Goal: Navigation & Orientation: Find specific page/section

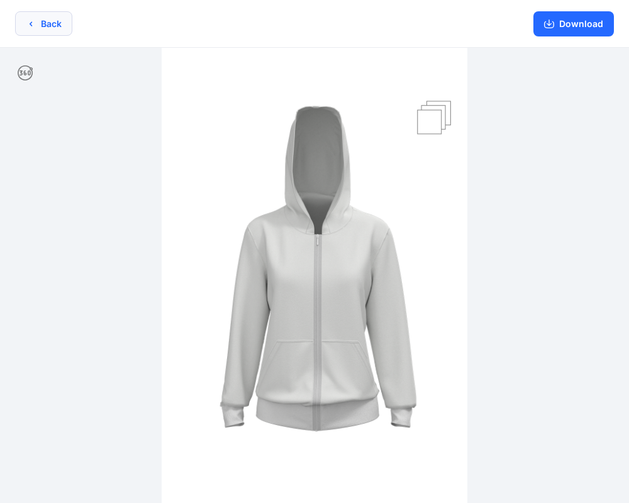
click at [51, 23] on button "Back" at bounding box center [43, 23] width 57 height 25
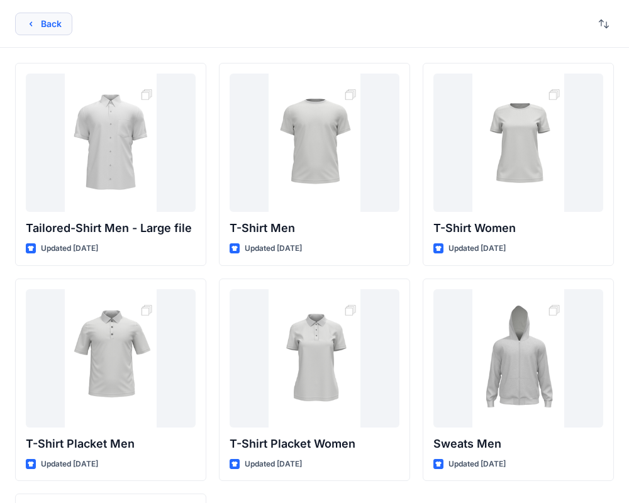
click at [48, 25] on button "Back" at bounding box center [43, 24] width 57 height 23
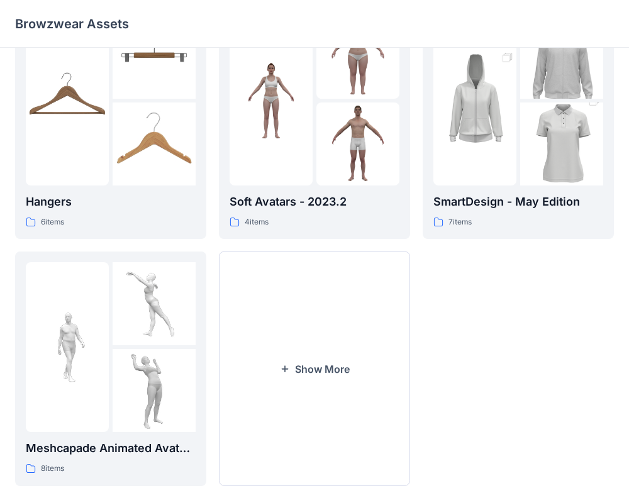
scroll to position [323, 0]
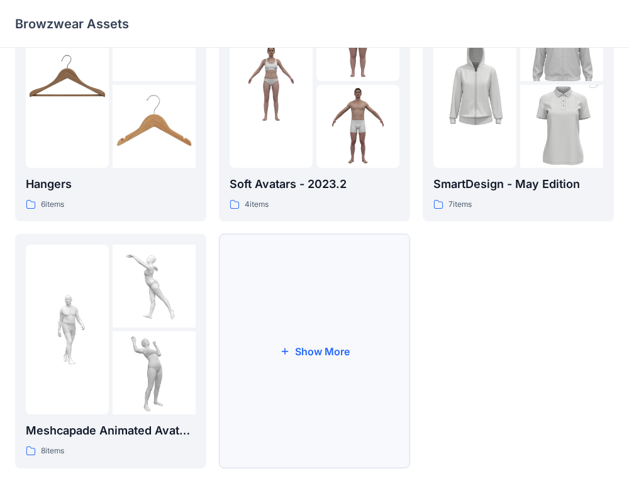
click at [276, 306] on button "Show More" at bounding box center [314, 351] width 191 height 235
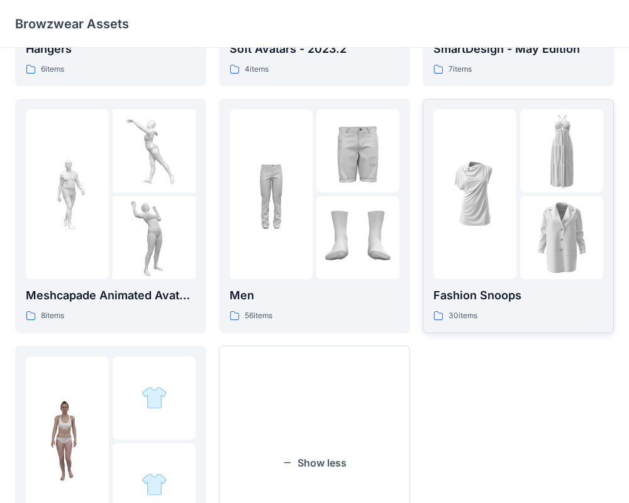
scroll to position [109, 0]
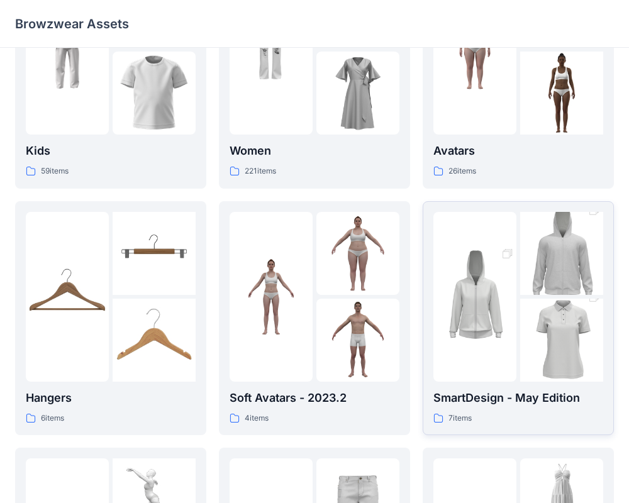
click at [498, 415] on div "7 items" at bounding box center [518, 418] width 170 height 13
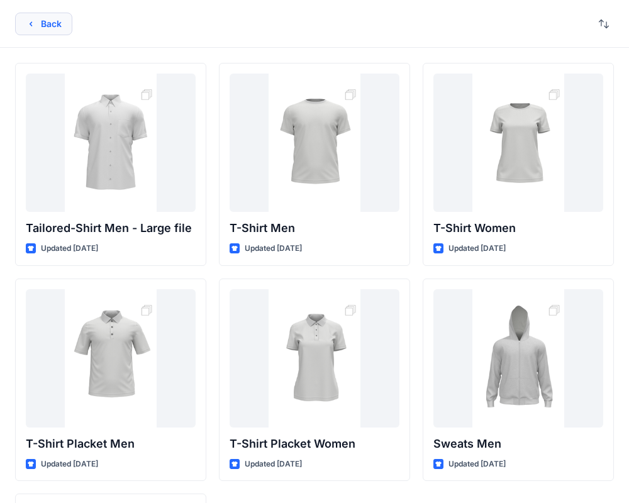
click at [57, 27] on button "Back" at bounding box center [43, 24] width 57 height 23
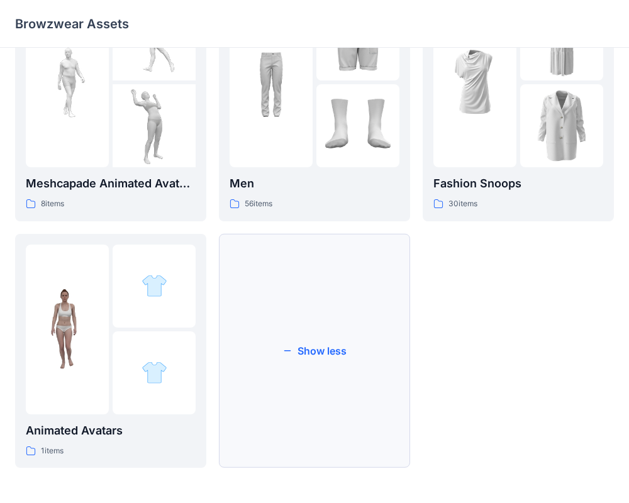
click at [295, 309] on button "Show less" at bounding box center [314, 351] width 191 height 235
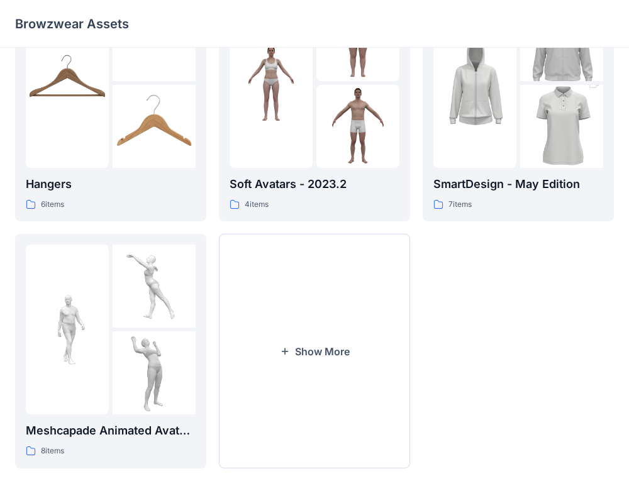
click at [295, 309] on button "Show More" at bounding box center [314, 351] width 191 height 235
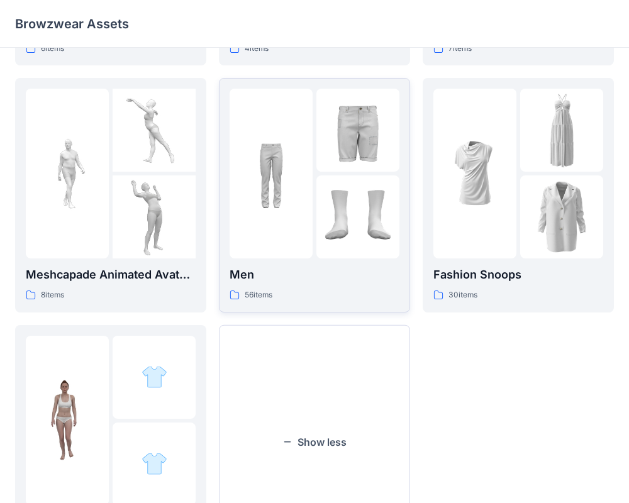
scroll to position [570, 0]
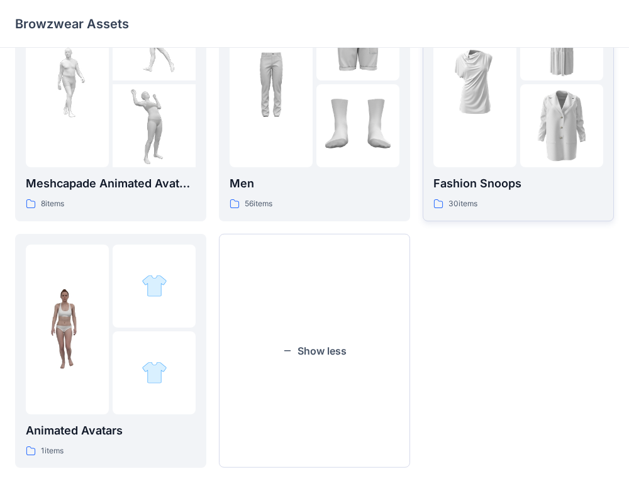
click at [504, 196] on div "Fashion Snoops 30 items" at bounding box center [518, 193] width 170 height 36
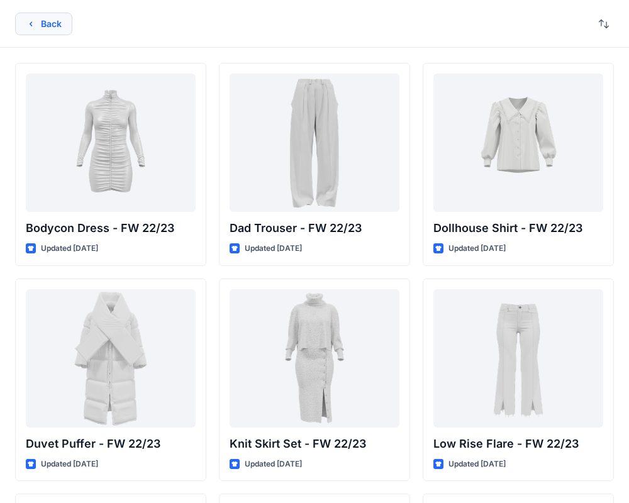
click at [59, 30] on button "Back" at bounding box center [43, 24] width 57 height 23
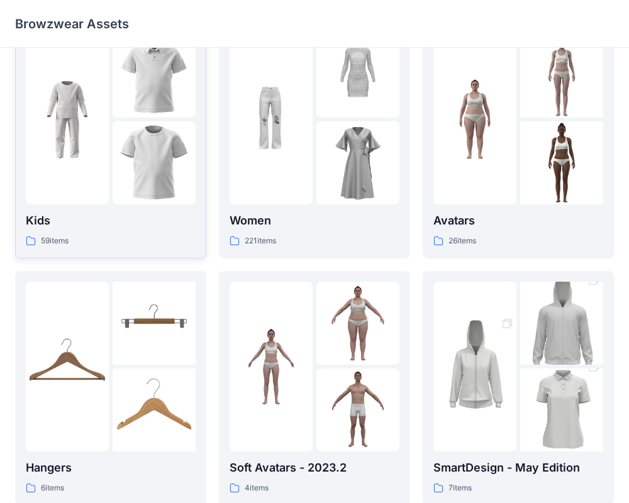
scroll to position [111, 0]
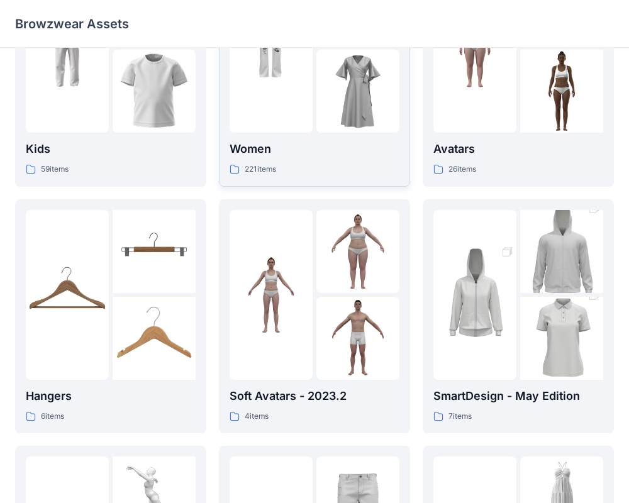
click at [298, 160] on div "Women 221 items" at bounding box center [315, 158] width 170 height 36
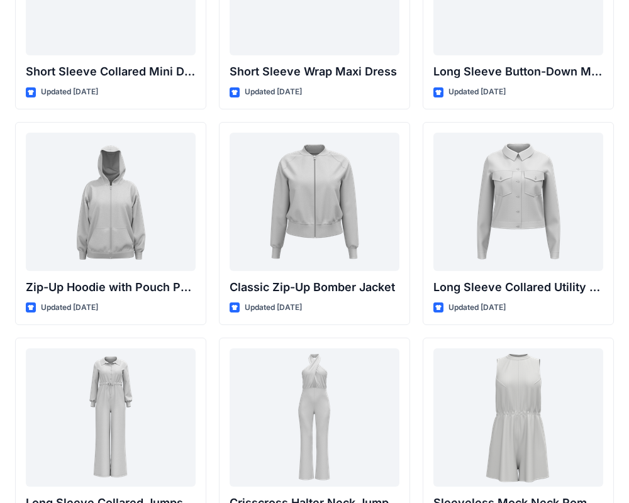
scroll to position [2345, 0]
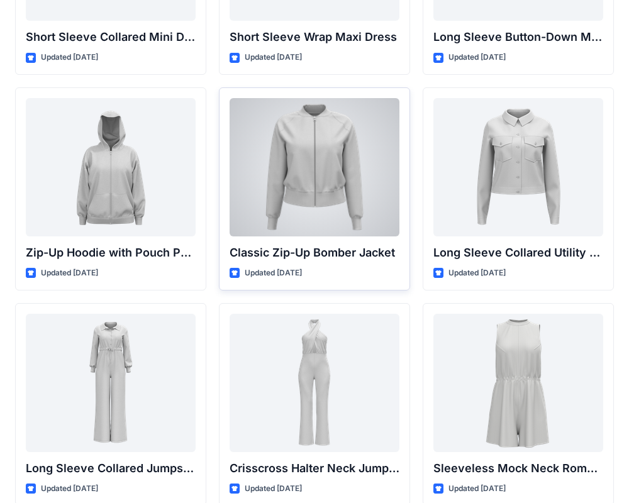
click at [328, 160] on div at bounding box center [315, 167] width 170 height 138
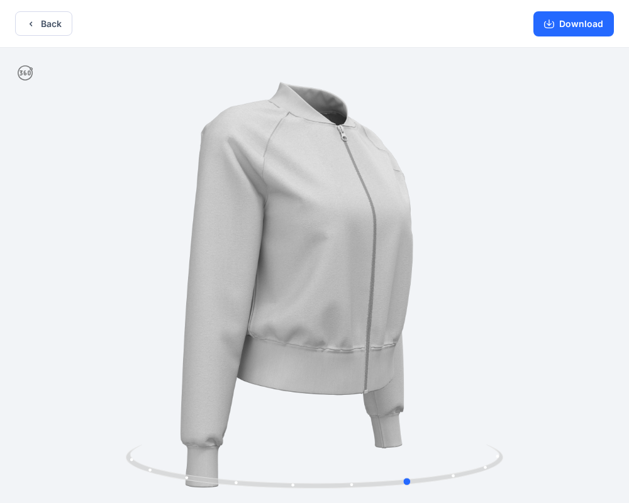
drag, startPoint x: 461, startPoint y: 252, endPoint x: 179, endPoint y: 250, distance: 281.8
click at [179, 251] on div at bounding box center [314, 277] width 629 height 458
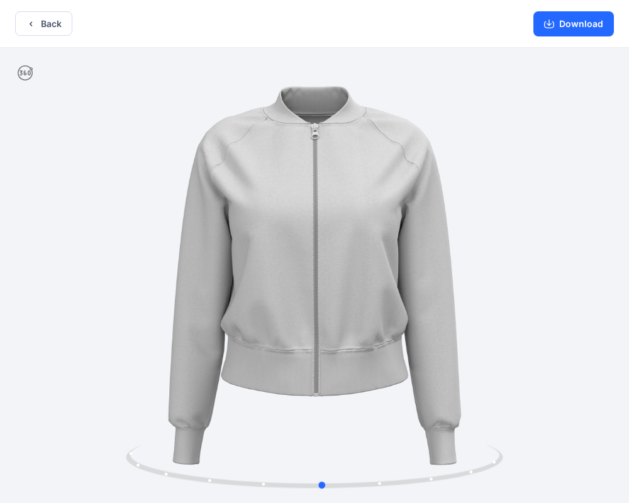
drag, startPoint x: 355, startPoint y: 251, endPoint x: 252, endPoint y: 245, distance: 103.9
click at [252, 246] on div at bounding box center [314, 277] width 629 height 458
drag, startPoint x: 505, startPoint y: 187, endPoint x: 160, endPoint y: 320, distance: 369.3
click at [160, 320] on div at bounding box center [314, 277] width 629 height 458
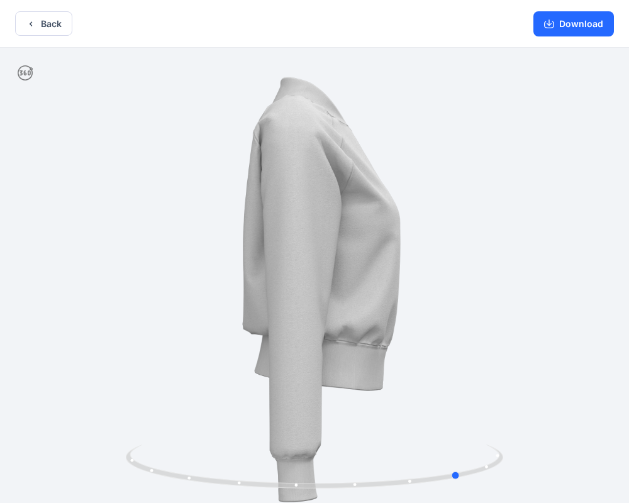
drag, startPoint x: 389, startPoint y: 306, endPoint x: 25, endPoint y: 373, distance: 370.2
click at [25, 373] on div at bounding box center [314, 277] width 629 height 458
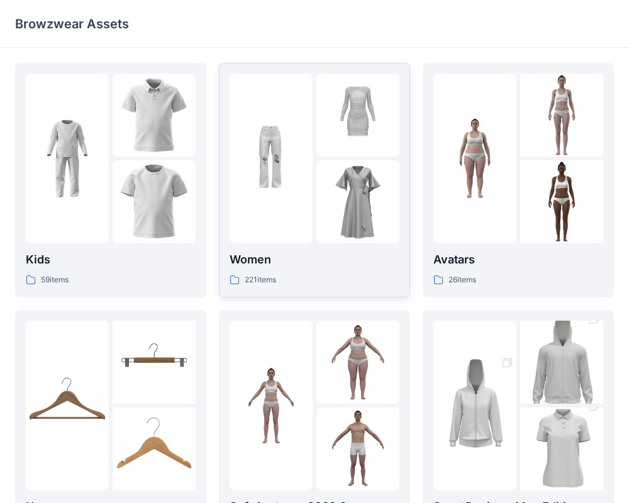
click at [318, 255] on p "Women" at bounding box center [315, 260] width 170 height 18
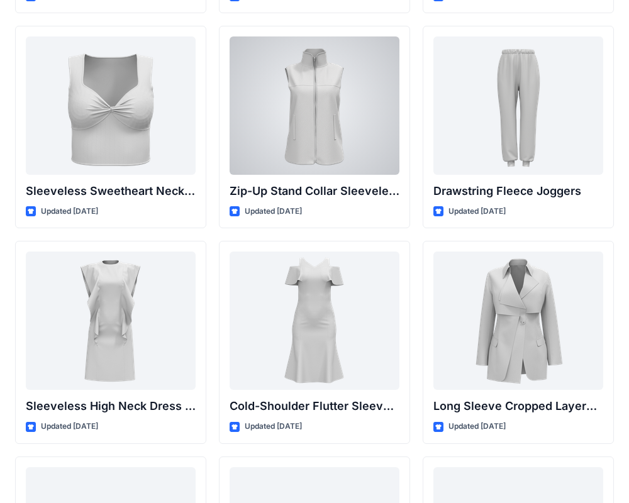
scroll to position [4342, 0]
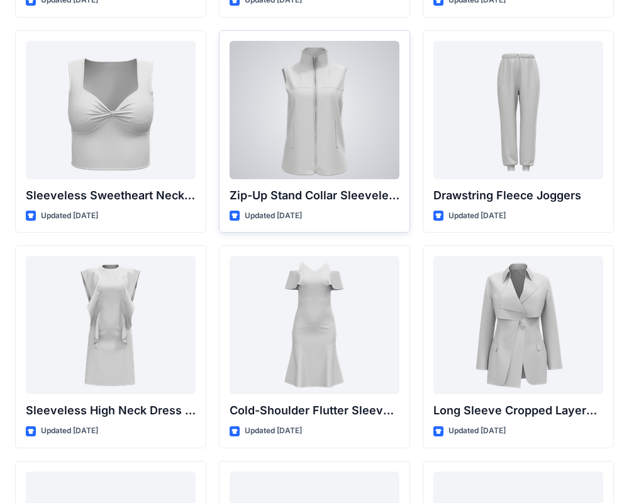
click at [302, 133] on div at bounding box center [315, 110] width 170 height 138
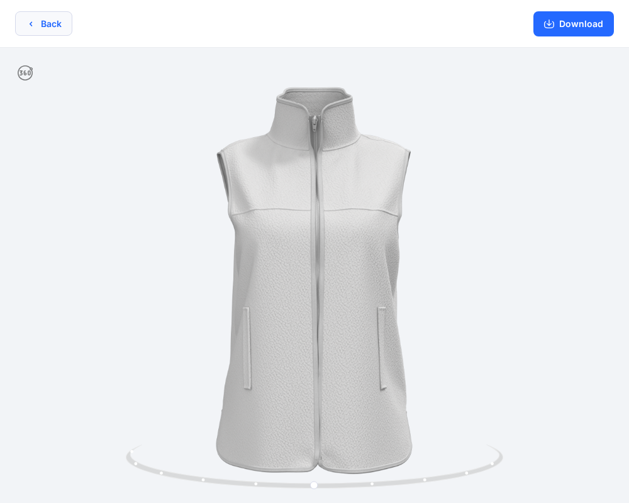
click at [41, 28] on button "Back" at bounding box center [43, 23] width 57 height 25
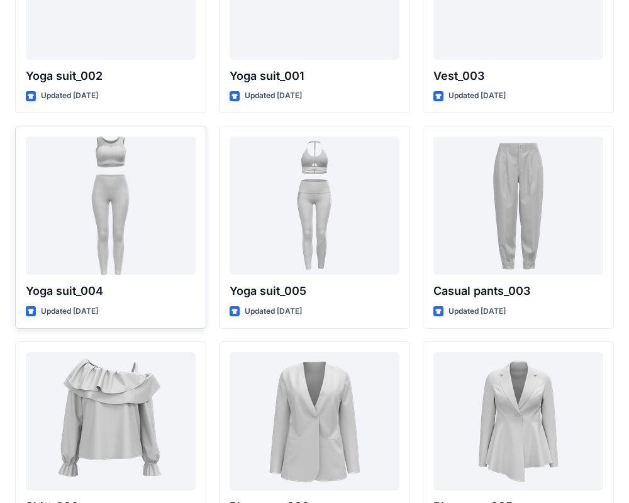
scroll to position [7031, 0]
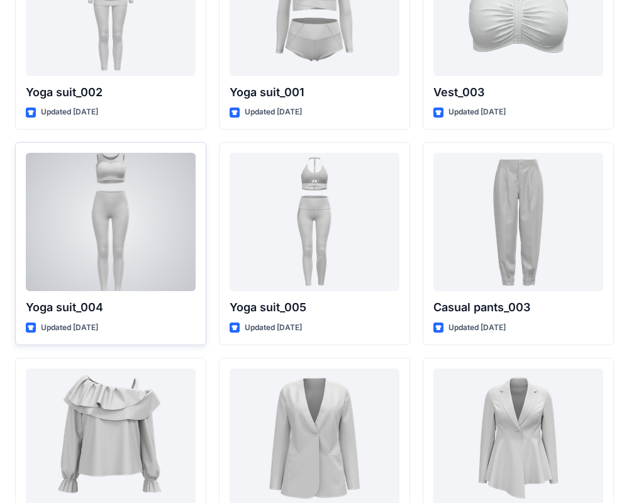
click at [126, 250] on div at bounding box center [111, 222] width 170 height 138
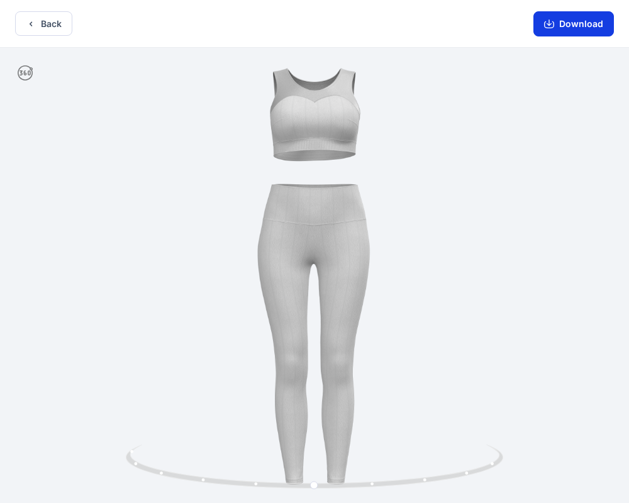
click at [583, 28] on button "Download" at bounding box center [573, 23] width 81 height 25
click at [31, 17] on button "Back" at bounding box center [43, 23] width 57 height 25
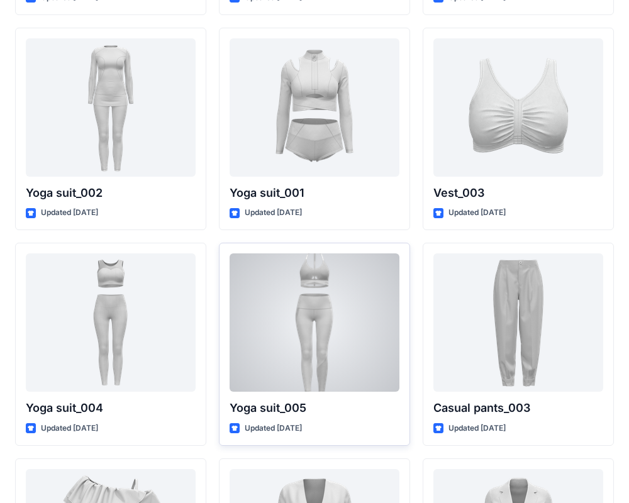
scroll to position [6938, 0]
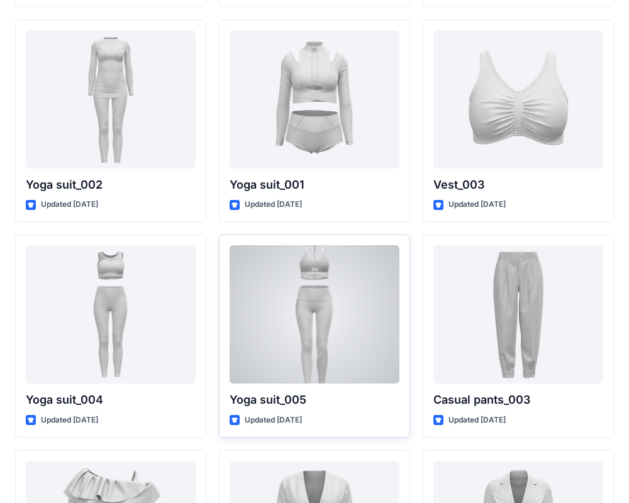
click at [326, 297] on div at bounding box center [315, 314] width 170 height 138
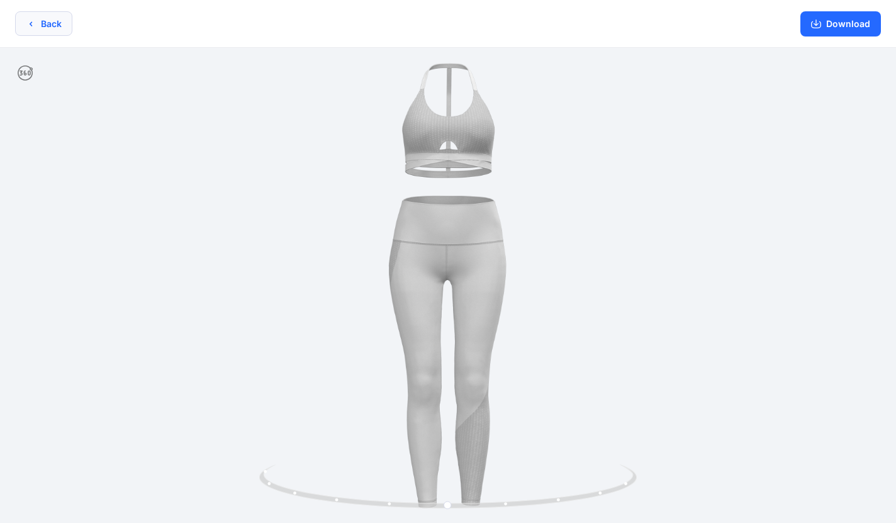
click at [31, 20] on icon "button" at bounding box center [31, 24] width 10 height 10
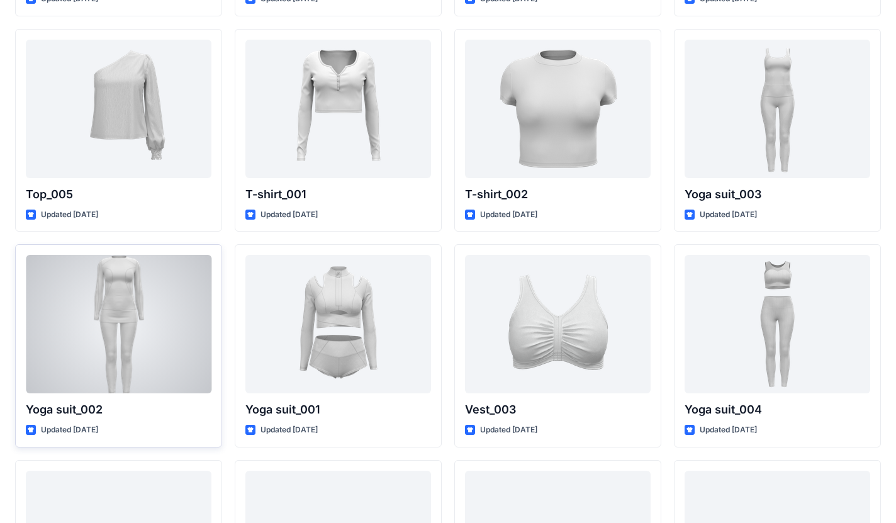
scroll to position [4959, 0]
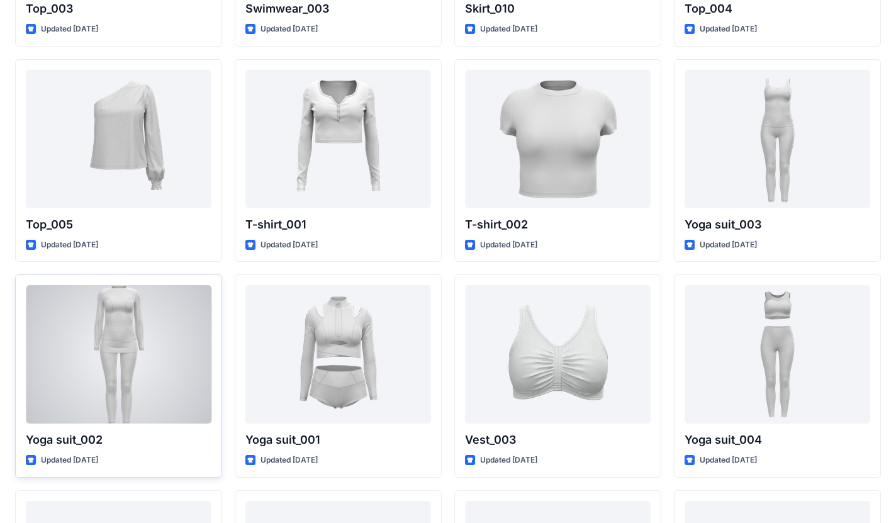
click at [160, 340] on div at bounding box center [119, 354] width 186 height 138
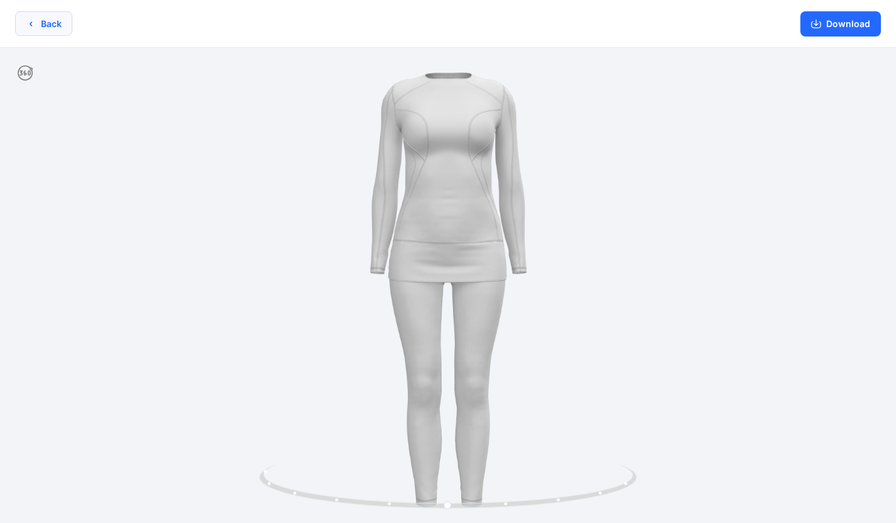
click at [53, 30] on button "Back" at bounding box center [43, 23] width 57 height 25
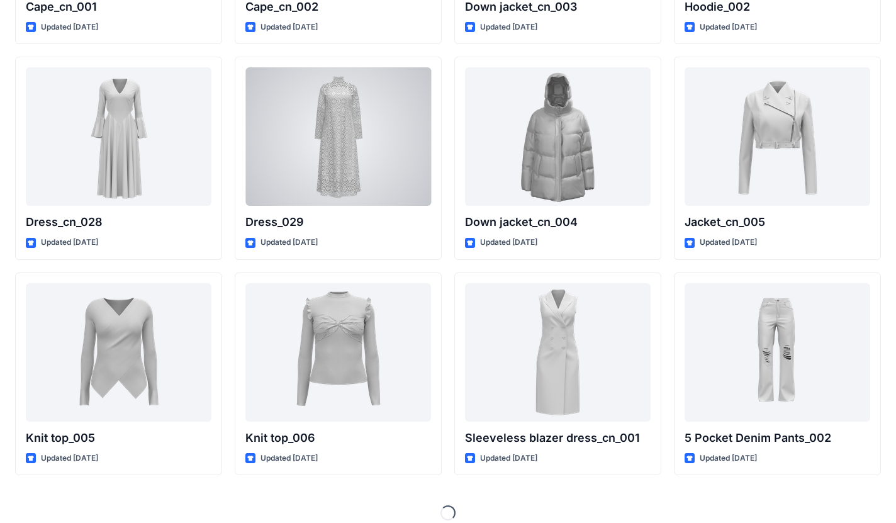
scroll to position [6051, 0]
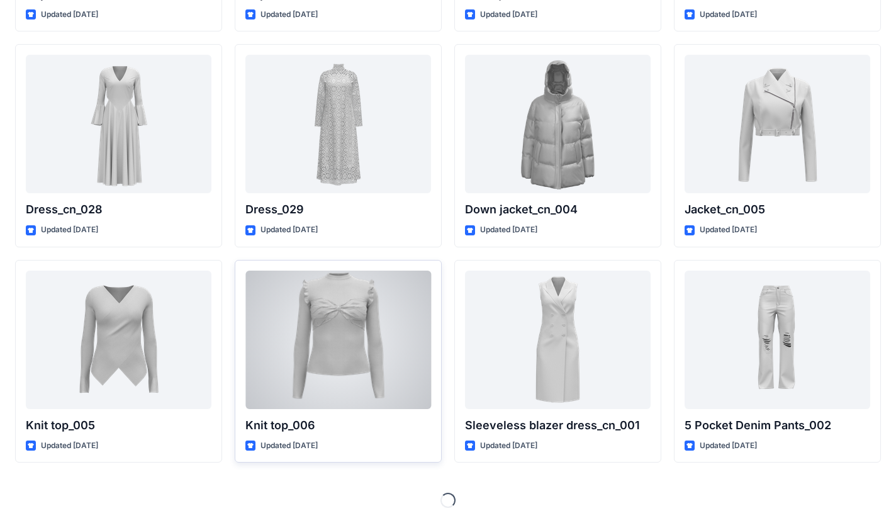
click at [339, 265] on div "Knit top_006 Updated [DATE]" at bounding box center [338, 361] width 207 height 203
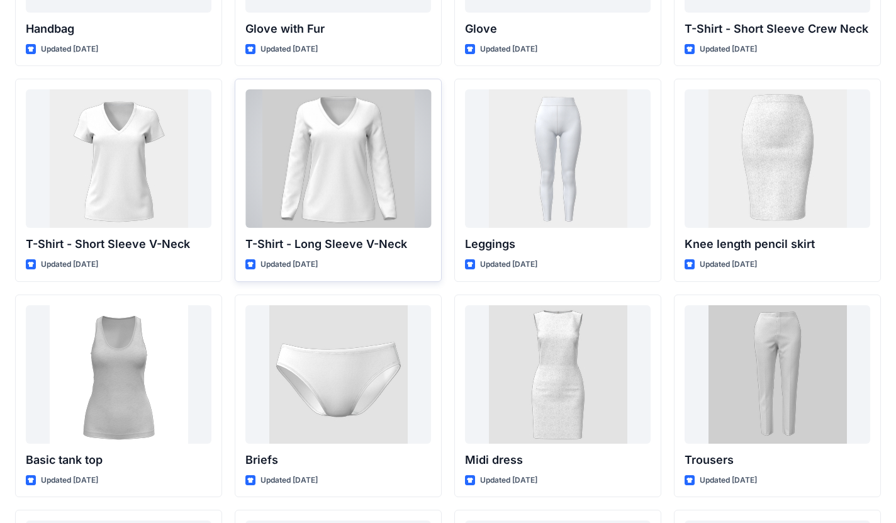
scroll to position [7557, 0]
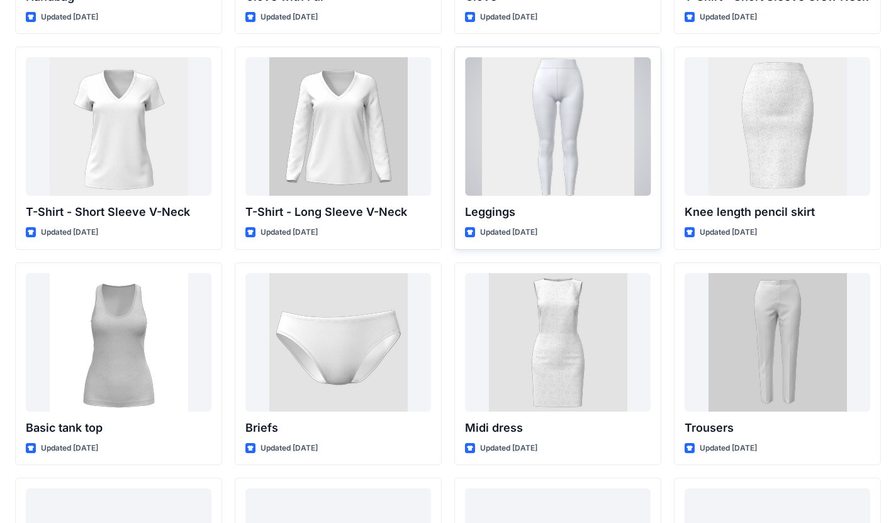
click at [530, 179] on div at bounding box center [558, 126] width 186 height 138
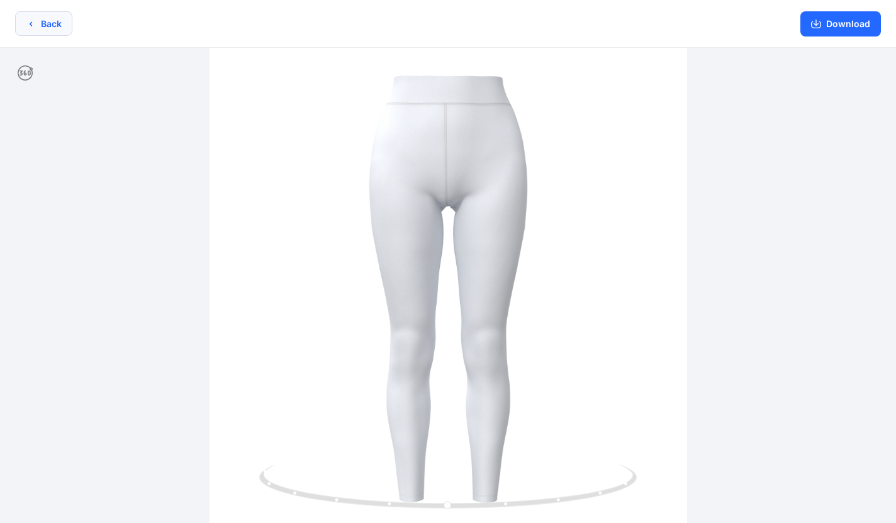
click at [56, 22] on button "Back" at bounding box center [43, 23] width 57 height 25
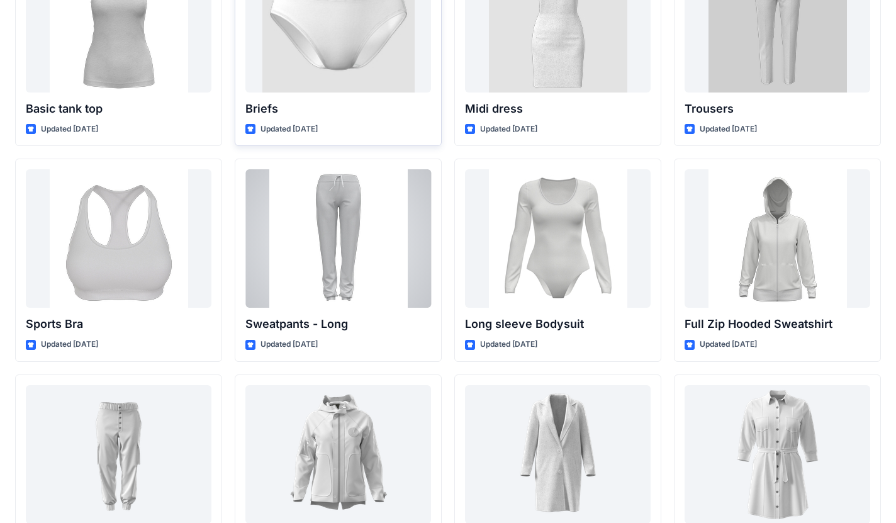
scroll to position [7990, 0]
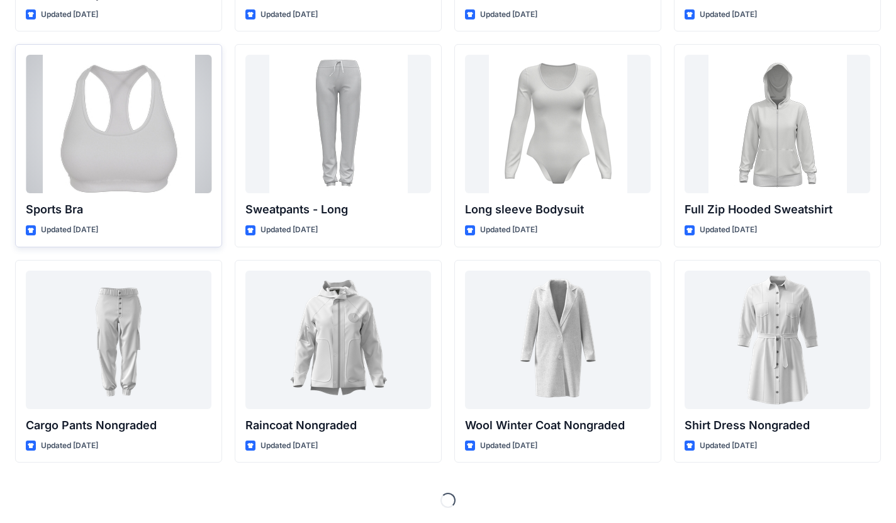
click at [137, 139] on div at bounding box center [119, 124] width 186 height 138
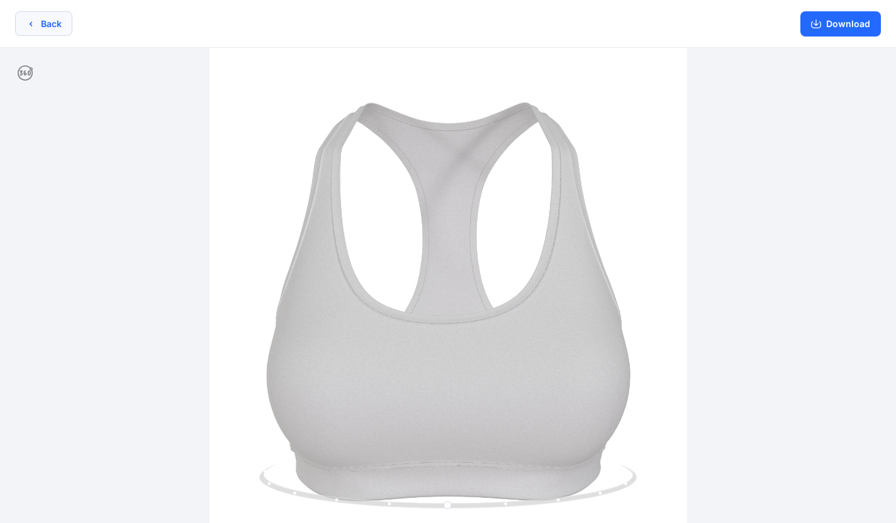
click at [33, 24] on icon "button" at bounding box center [31, 24] width 10 height 10
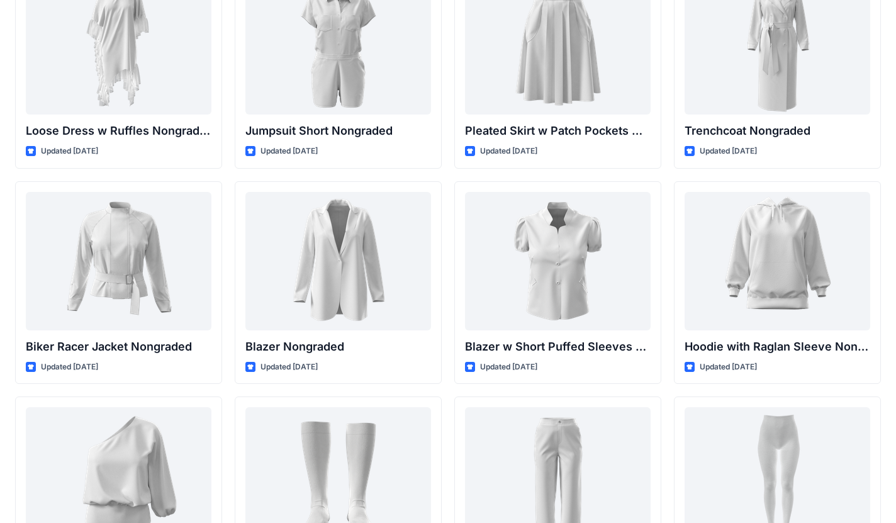
scroll to position [9564, 0]
